Goal: Find specific page/section: Find specific page/section

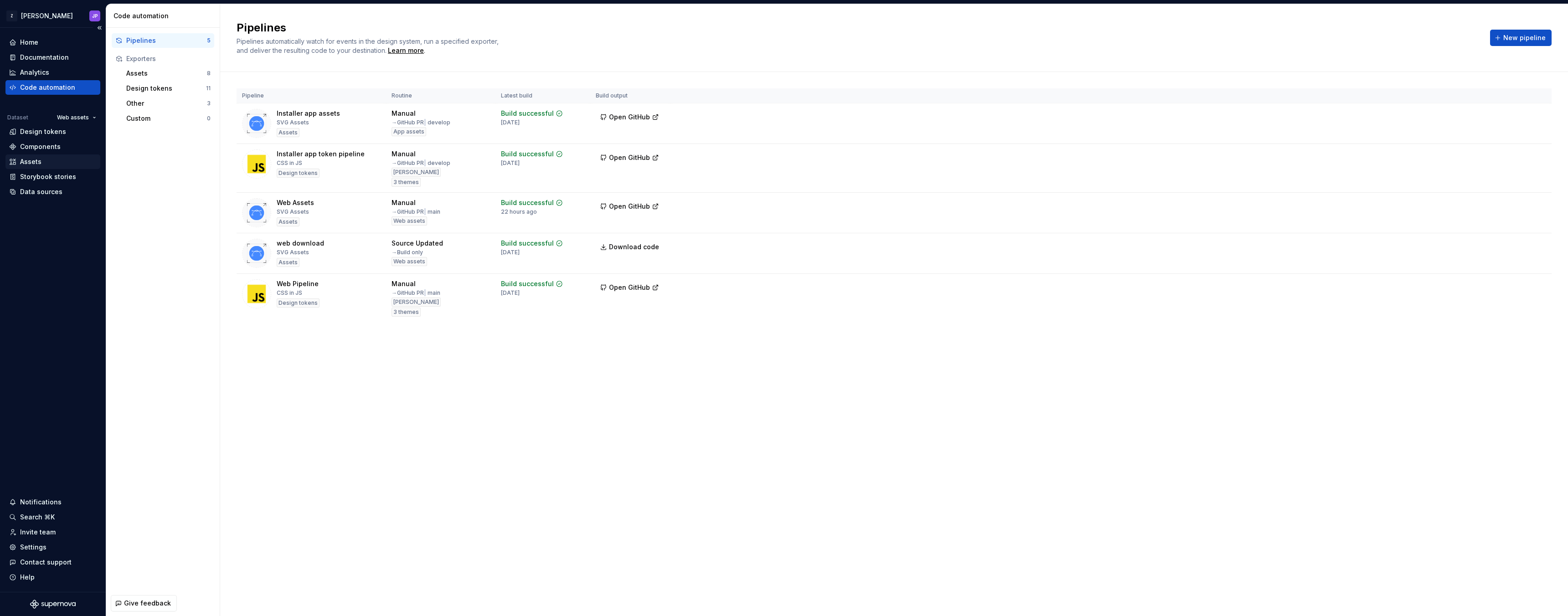
click at [71, 157] on div "Assets" at bounding box center [53, 162] width 87 height 9
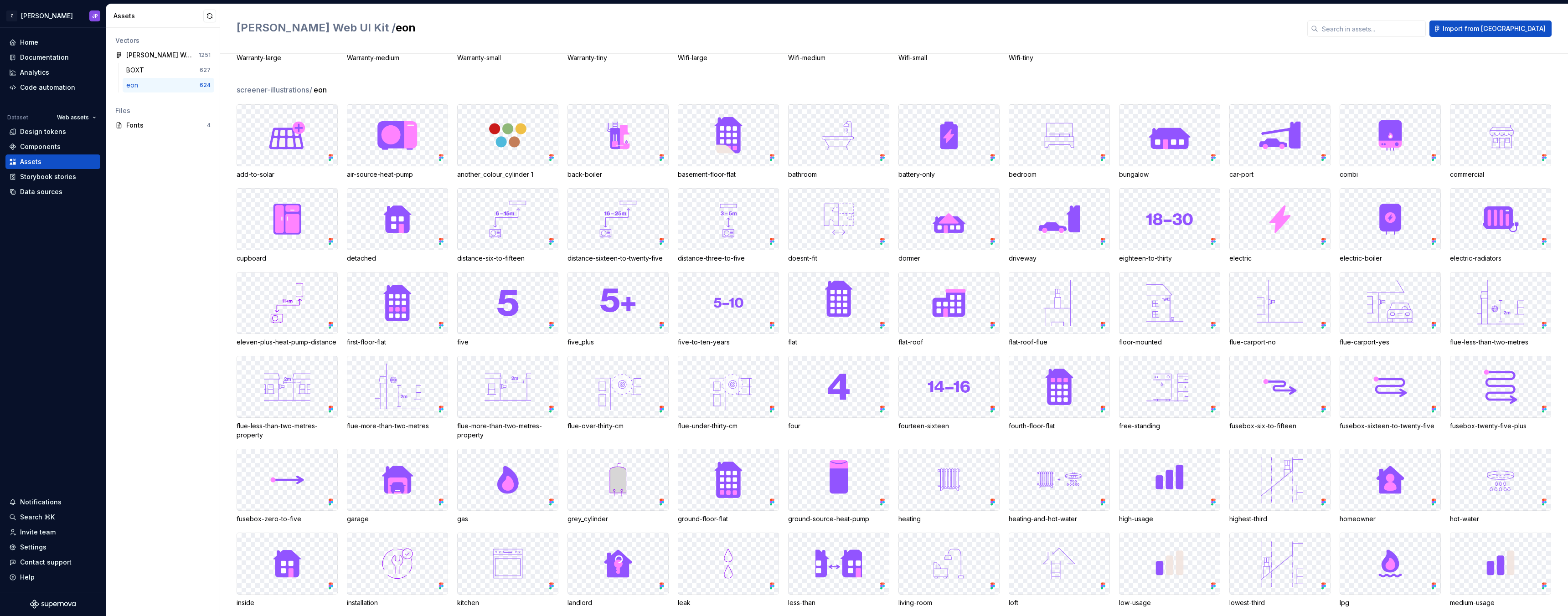
scroll to position [3441, 0]
drag, startPoint x: 939, startPoint y: 342, endPoint x: 899, endPoint y: 344, distance: 40.0
click at [899, 344] on div "flat-roof" at bounding box center [949, 342] width 101 height 9
copy div "flat-roof"
click at [633, 40] on div "[PERSON_NAME] Web UI Kit / eon Import from [GEOGRAPHIC_DATA]" at bounding box center [894, 29] width 1348 height 50
